Goal: Information Seeking & Learning: Find specific fact

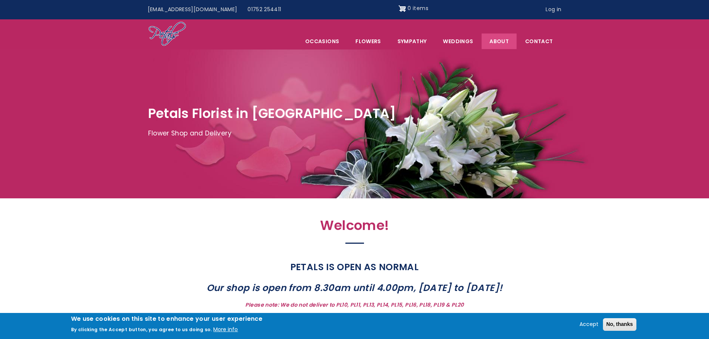
click at [493, 40] on link "About" at bounding box center [499, 41] width 35 height 16
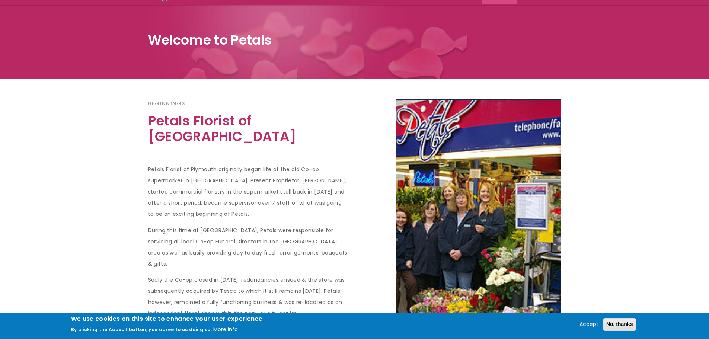
scroll to position [149, 0]
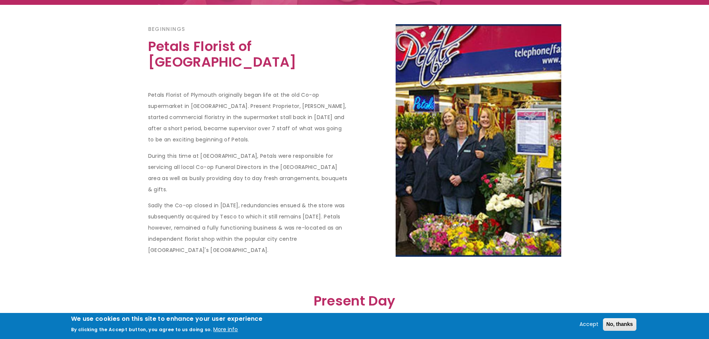
click at [247, 200] on p "Sadly the Co-op closed in January 2001, redundancies ensued & the store was sub…" at bounding box center [248, 228] width 201 height 56
copy p "2001"
click at [250, 200] on p "Sadly the Co-op closed in January 2001, redundancies ensued & the store was sub…" at bounding box center [248, 228] width 201 height 56
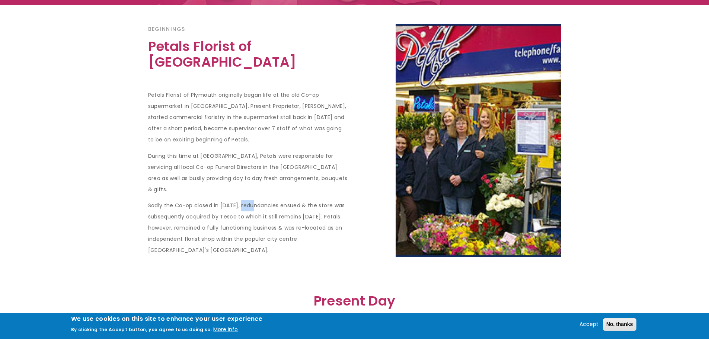
click at [250, 200] on p "Sadly the Co-op closed in January 2001, redundancies ensued & the store was sub…" at bounding box center [248, 228] width 201 height 56
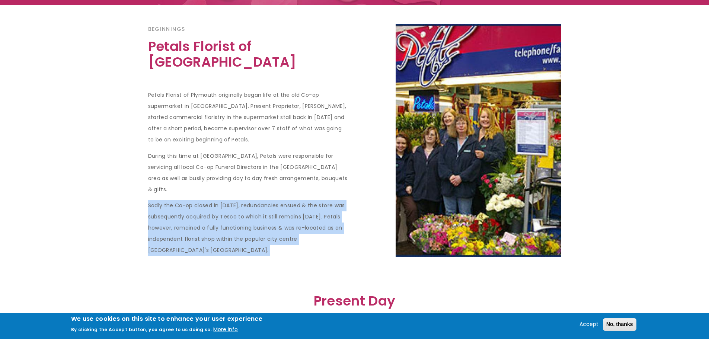
click at [250, 200] on p "Sadly the Co-op closed in January 2001, redundancies ensued & the store was sub…" at bounding box center [248, 228] width 201 height 56
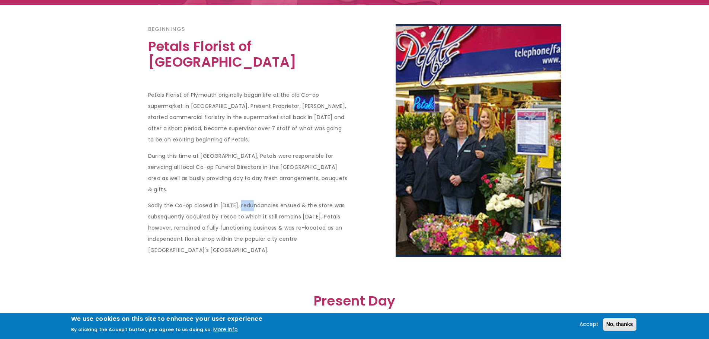
click at [250, 200] on p "Sadly the Co-op closed in January 2001, redundancies ensued & the store was sub…" at bounding box center [248, 228] width 201 height 56
click at [293, 114] on p "Petals Florist of Plymouth originally began life at the old Co-op supermarket i…" at bounding box center [248, 118] width 201 height 56
copy p "1986"
click at [293, 114] on p "Petals Florist of Plymouth originally began life at the old Co-op supermarket i…" at bounding box center [248, 118] width 201 height 56
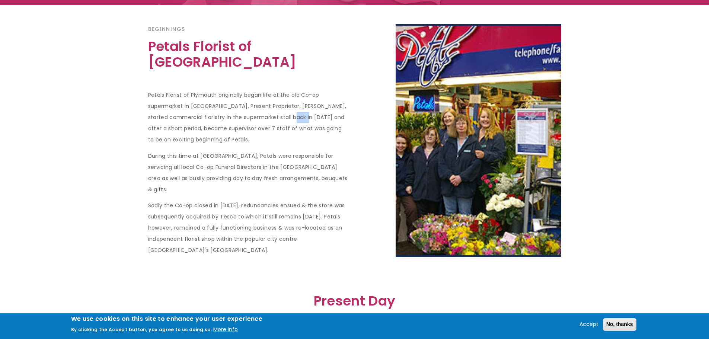
click at [293, 114] on p "Petals Florist of Plymouth originally began life at the old Co-op supermarket i…" at bounding box center [248, 118] width 201 height 56
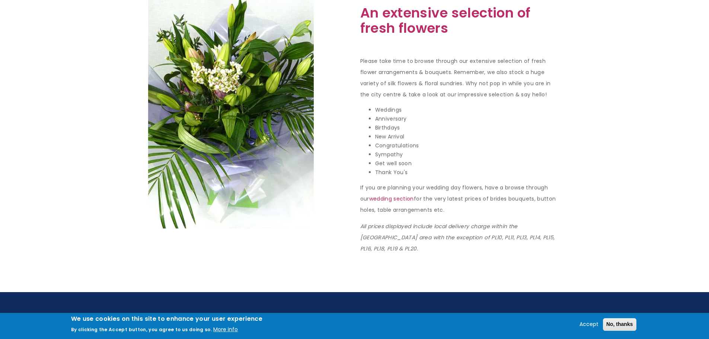
scroll to position [796, 0]
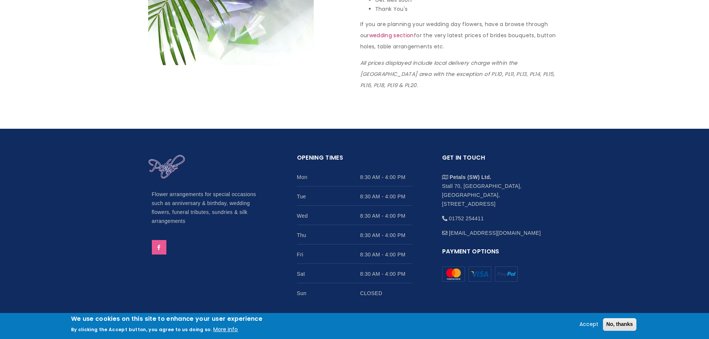
click at [157, 240] on link at bounding box center [159, 247] width 15 height 15
